Goal: Task Accomplishment & Management: Manage account settings

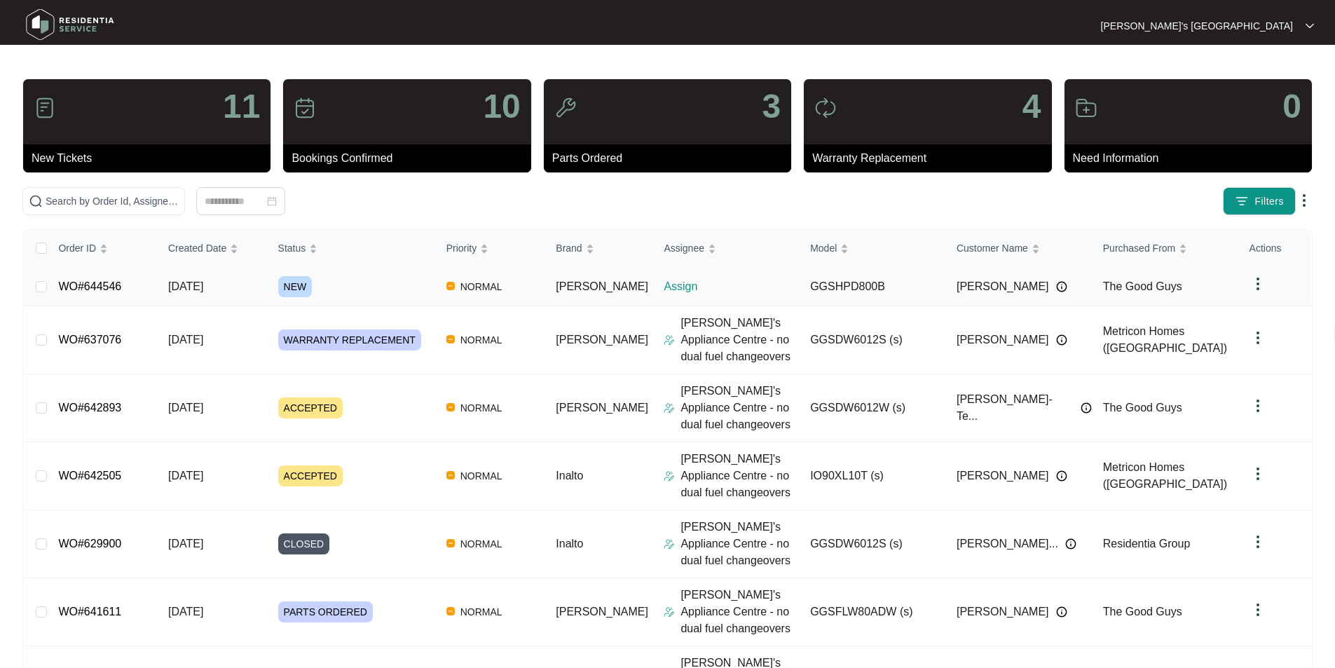
click at [102, 287] on link "WO#644546" at bounding box center [89, 286] width 63 height 12
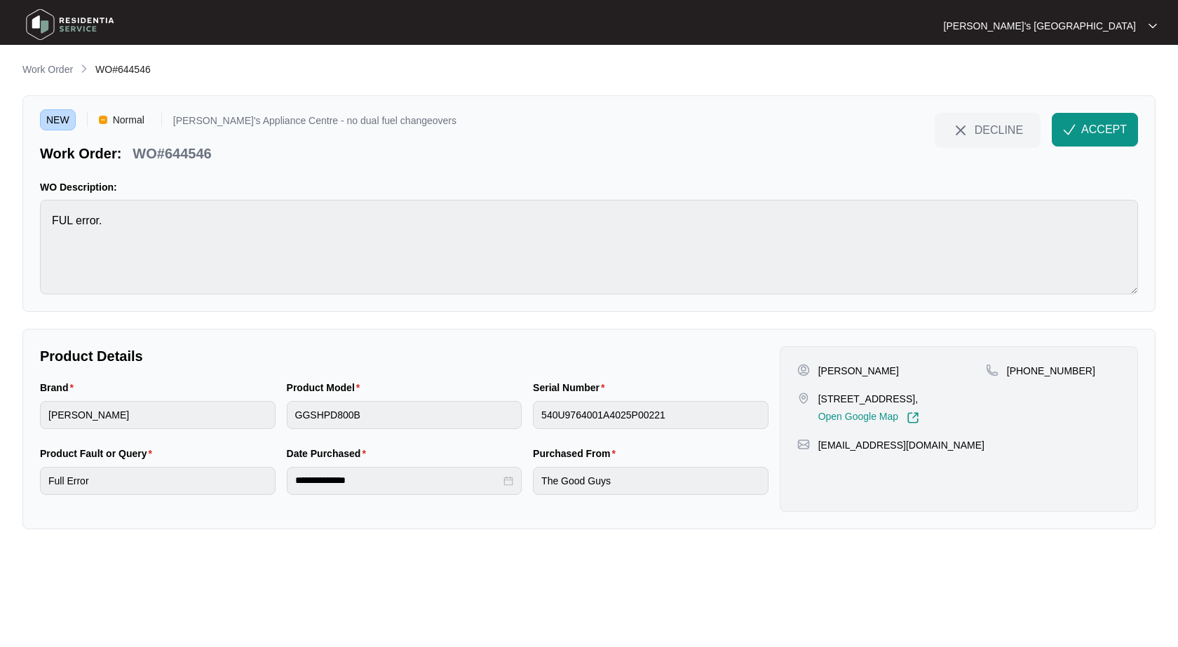
click at [846, 372] on p "[PERSON_NAME]" at bounding box center [858, 371] width 81 height 14
copy p "[PERSON_NAME]"
click at [1040, 372] on p "[PHONE_NUMBER]" at bounding box center [1051, 371] width 88 height 14
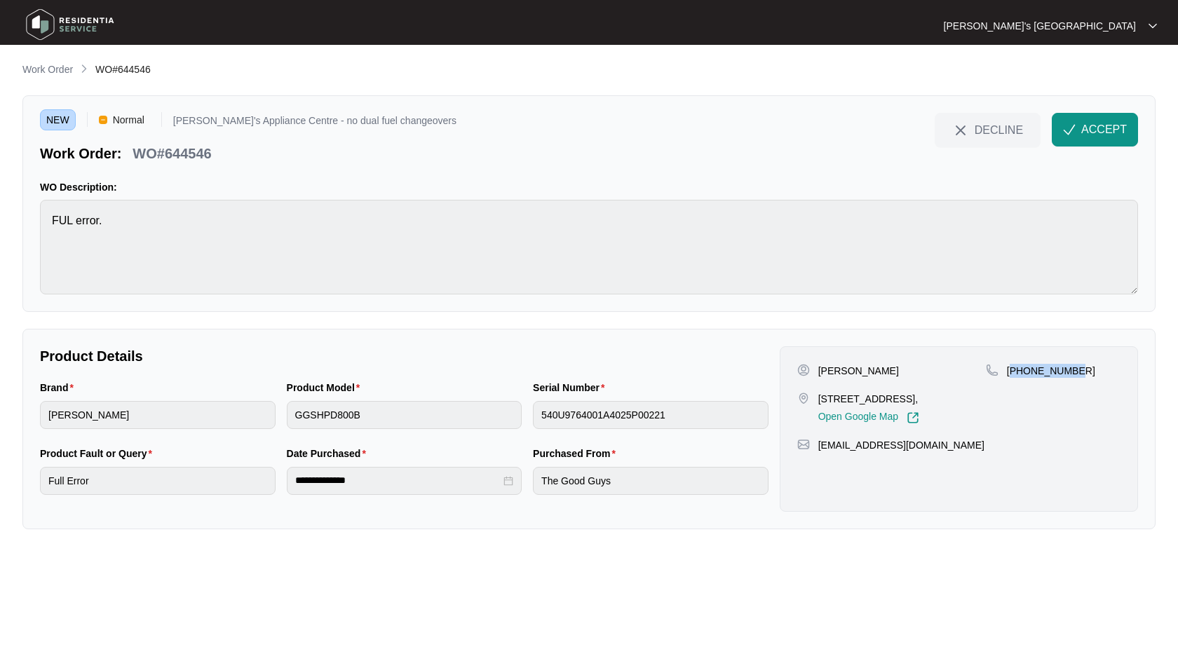
drag, startPoint x: 1040, startPoint y: 372, endPoint x: 1174, endPoint y: 329, distance: 141.0
click at [1043, 372] on p "[PHONE_NUMBER]" at bounding box center [1051, 371] width 88 height 14
copy p "61499691519"
drag, startPoint x: 817, startPoint y: 400, endPoint x: 886, endPoint y: 400, distance: 68.7
click at [886, 400] on p "[STREET_ADDRESS]," at bounding box center [868, 399] width 101 height 14
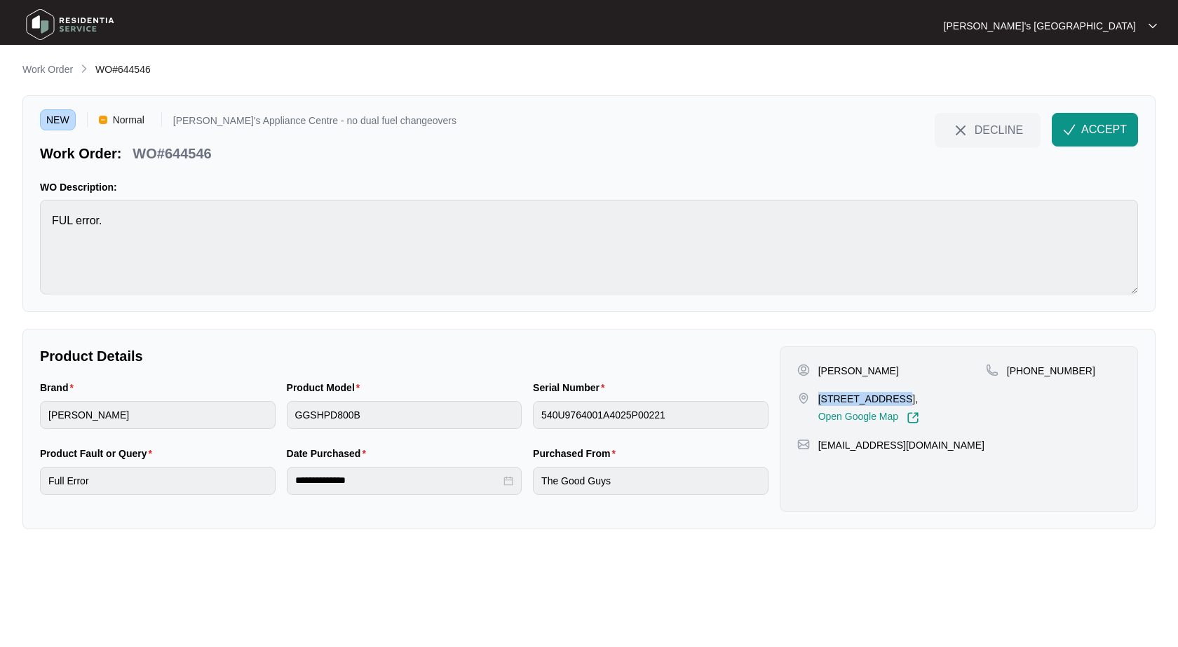
copy p "[STREET_ADDRESS]"
click at [863, 367] on p "[PERSON_NAME]" at bounding box center [858, 371] width 81 height 14
copy p "[PERSON_NAME]"
click at [189, 144] on p "WO#644546" at bounding box center [171, 154] width 79 height 20
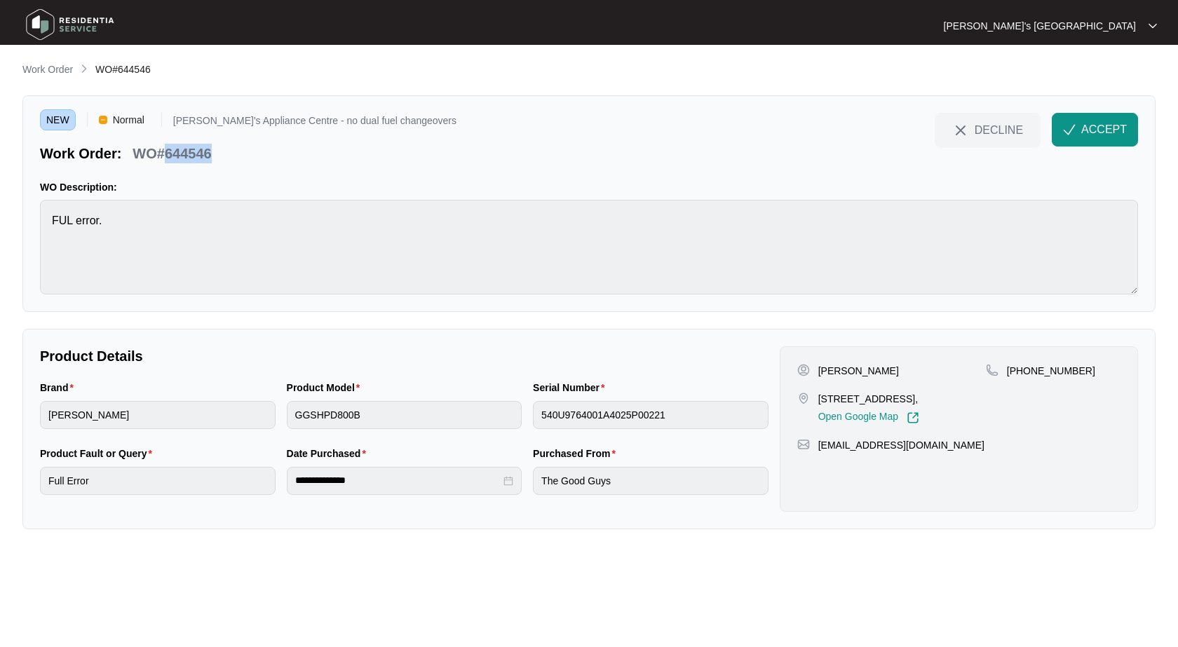
drag, startPoint x: 189, startPoint y: 144, endPoint x: 217, endPoint y: 140, distance: 28.4
click at [191, 144] on p "WO#644546" at bounding box center [171, 154] width 79 height 20
copy p "644546"
click at [1089, 132] on span "ACCEPT" at bounding box center [1104, 129] width 46 height 17
